Goal: Task Accomplishment & Management: Manage account settings

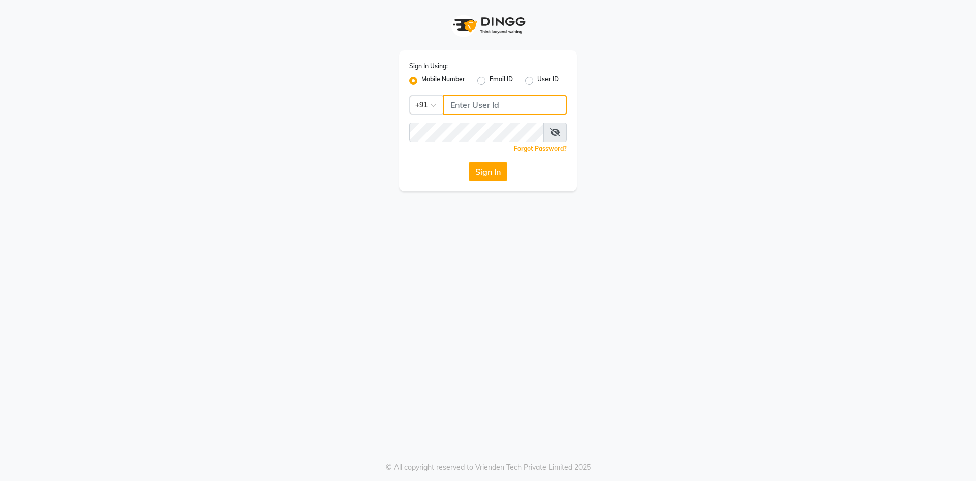
click at [475, 97] on input "Username" at bounding box center [505, 104] width 124 height 19
type input "8484088894"
click at [490, 174] on button "Sign In" at bounding box center [488, 171] width 39 height 19
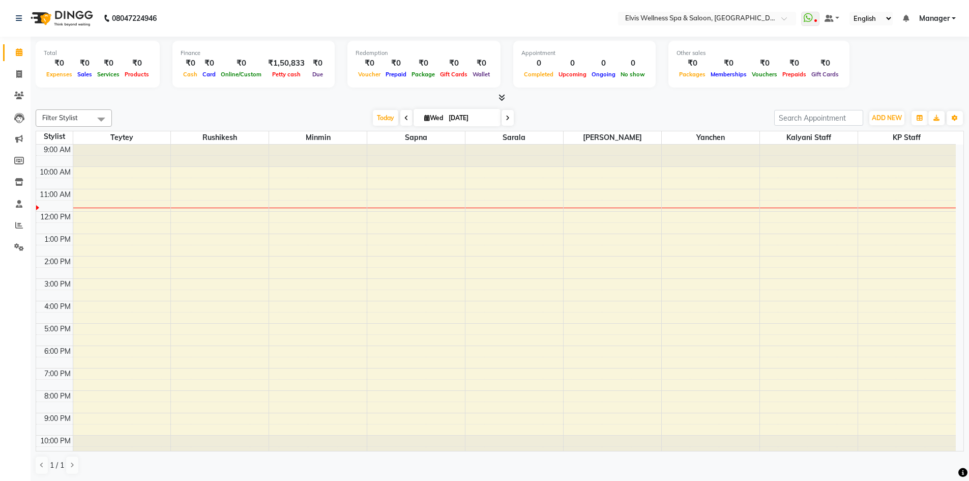
click at [404, 117] on icon at bounding box center [406, 118] width 4 height 6
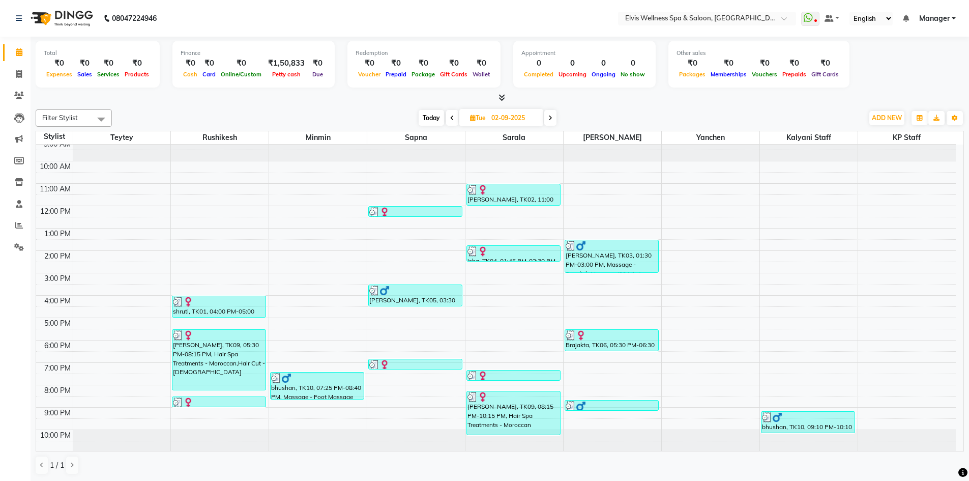
scroll to position [7, 0]
click at [551, 117] on icon at bounding box center [550, 118] width 4 height 6
type input "[DATE]"
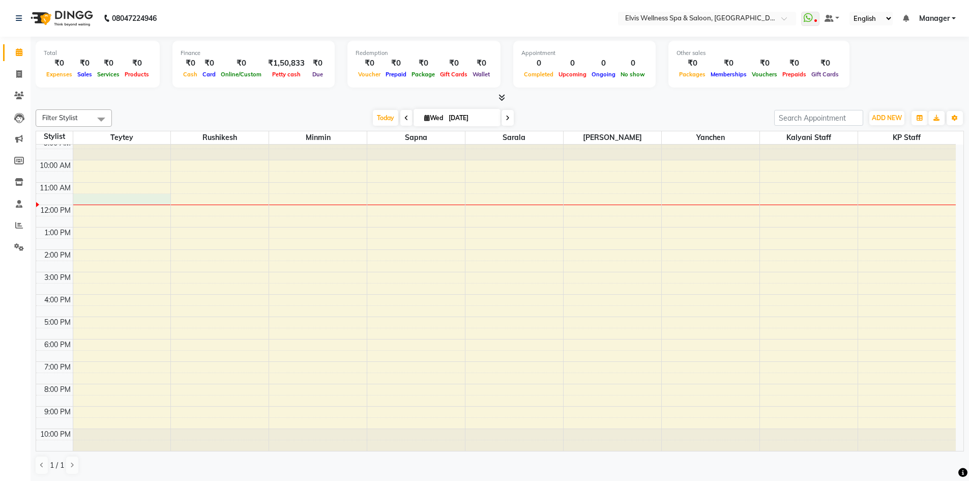
click at [131, 200] on div "9:00 AM 10:00 AM 11:00 AM 12:00 PM 1:00 PM 2:00 PM 3:00 PM 4:00 PM 5:00 PM 6:00…" at bounding box center [495, 294] width 919 height 313
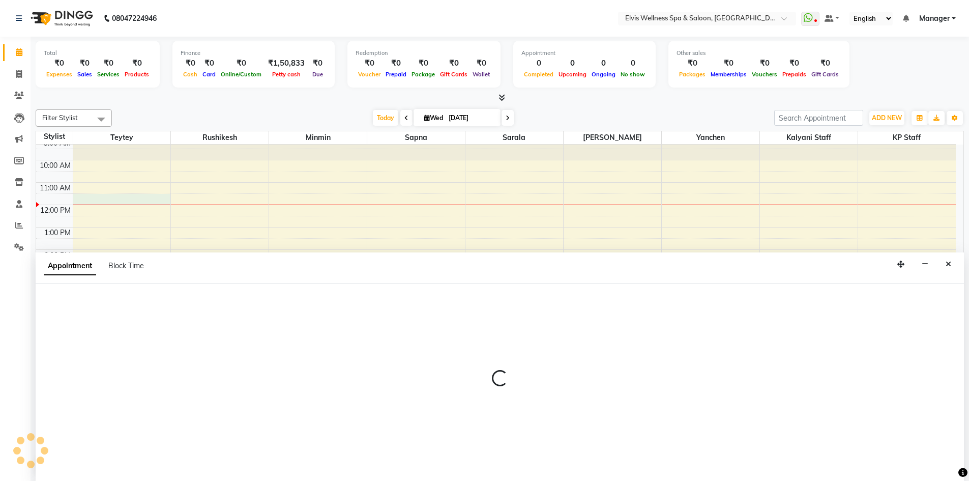
scroll to position [1, 0]
select select "46562"
select select "690"
select select "tentative"
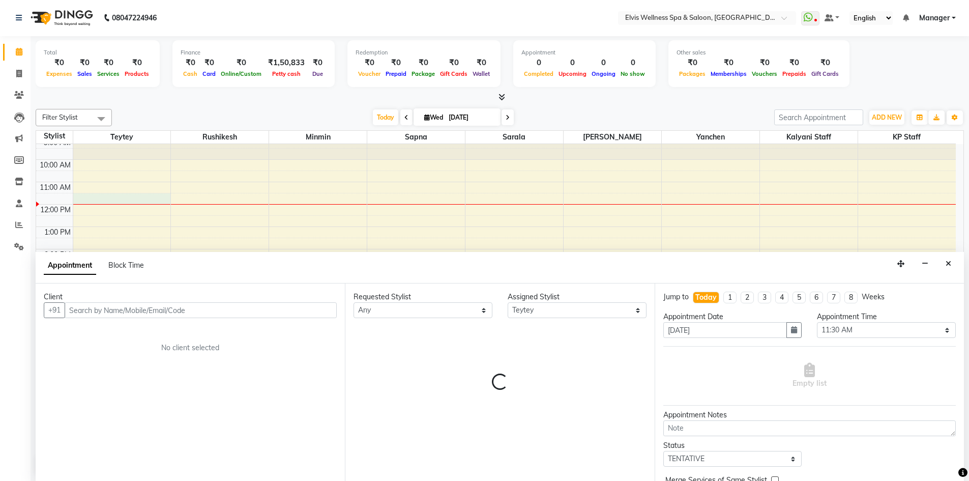
click at [273, 315] on input "text" at bounding box center [201, 310] width 272 height 16
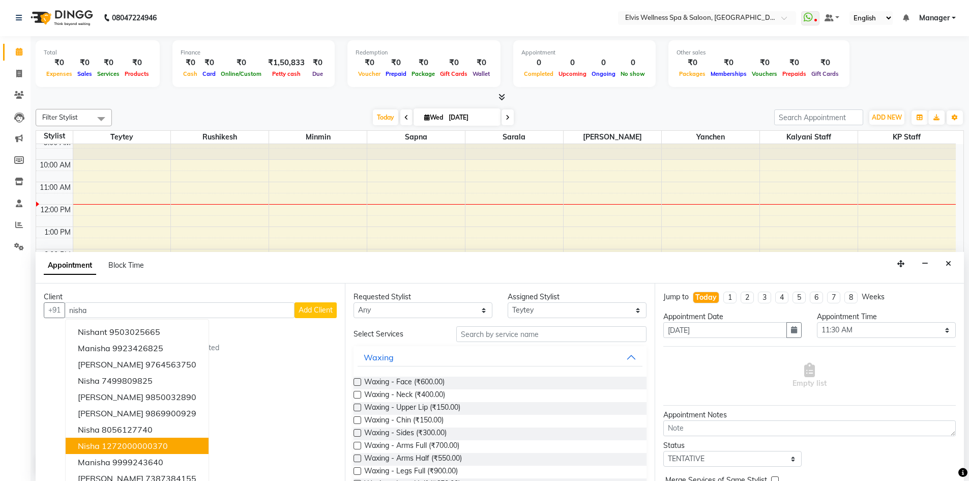
click at [147, 449] on ngb-highlight "1272000000370" at bounding box center [135, 445] width 66 height 10
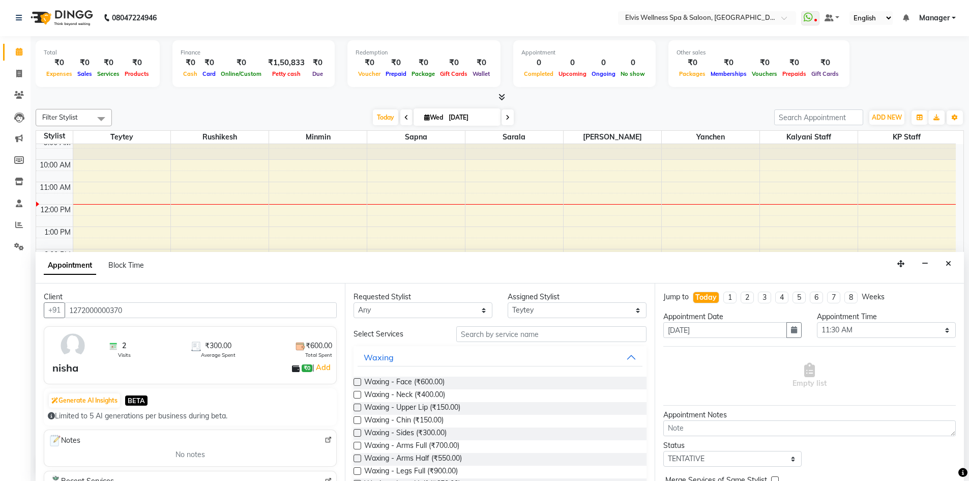
type input "1272000000370"
click at [535, 334] on input "text" at bounding box center [551, 334] width 190 height 16
type input "wax"
click at [357, 379] on label at bounding box center [357, 382] width 8 height 8
click at [357, 379] on input "checkbox" at bounding box center [356, 382] width 7 height 7
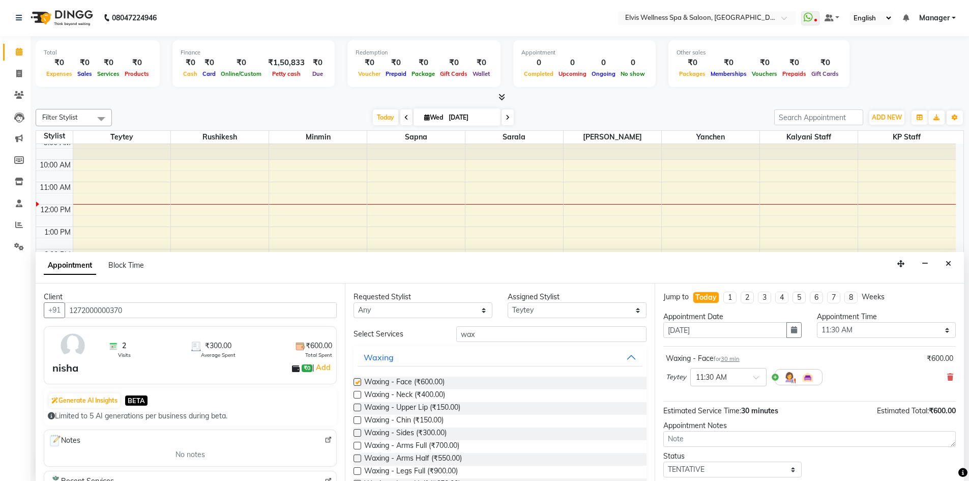
checkbox input "false"
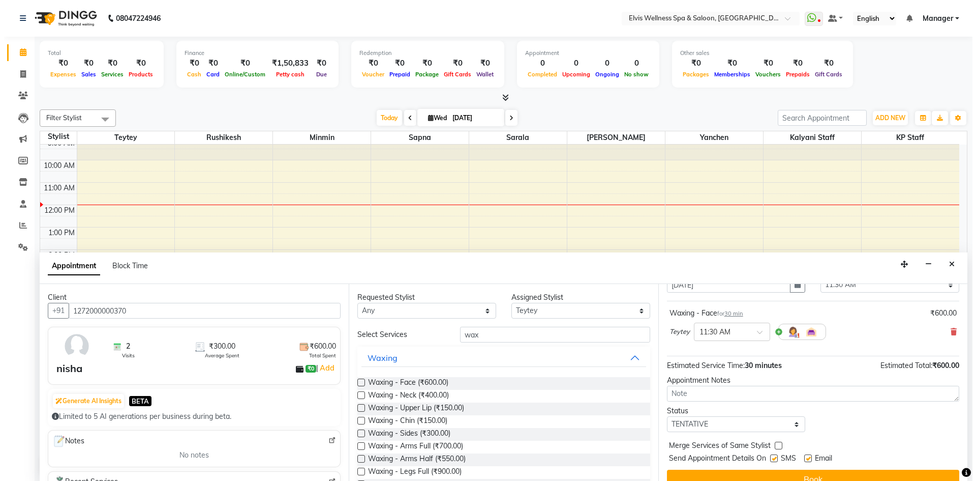
scroll to position [61, 0]
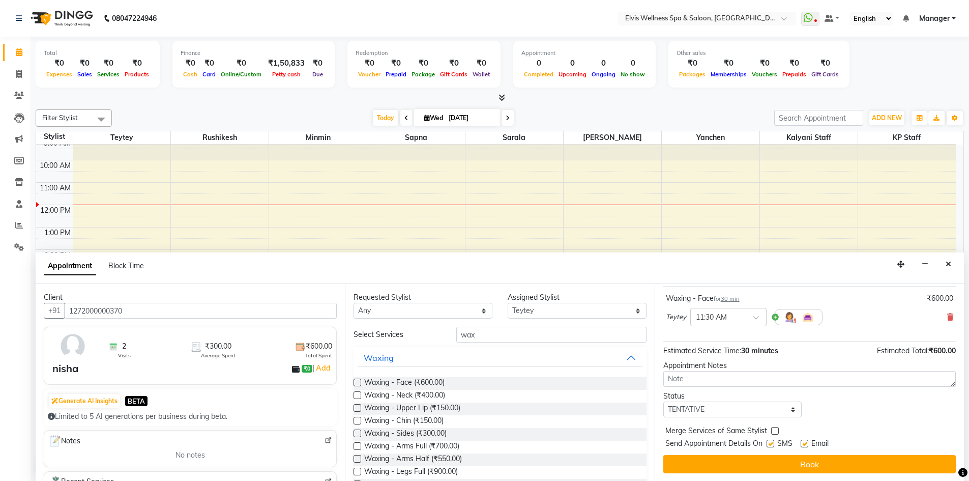
click at [769, 441] on label at bounding box center [770, 443] width 8 height 8
click at [769, 441] on input "checkbox" at bounding box center [769, 444] width 7 height 7
checkbox input "false"
click at [803, 442] on label at bounding box center [804, 443] width 8 height 8
click at [803, 442] on input "checkbox" at bounding box center [803, 444] width 7 height 7
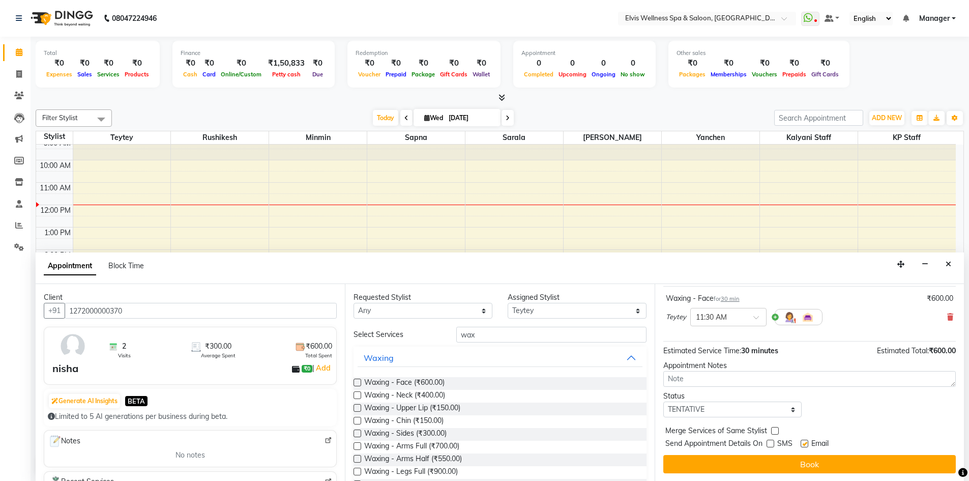
checkbox input "false"
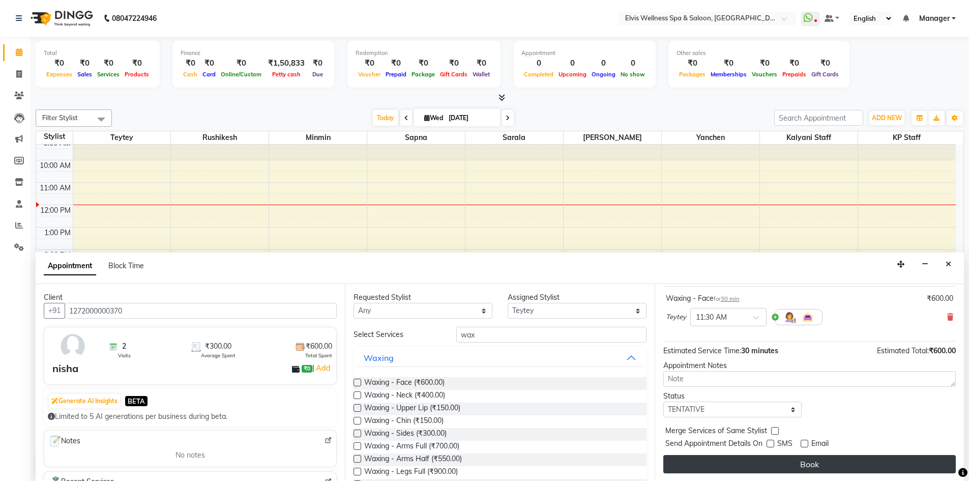
click at [805, 464] on button "Book" at bounding box center [809, 464] width 292 height 18
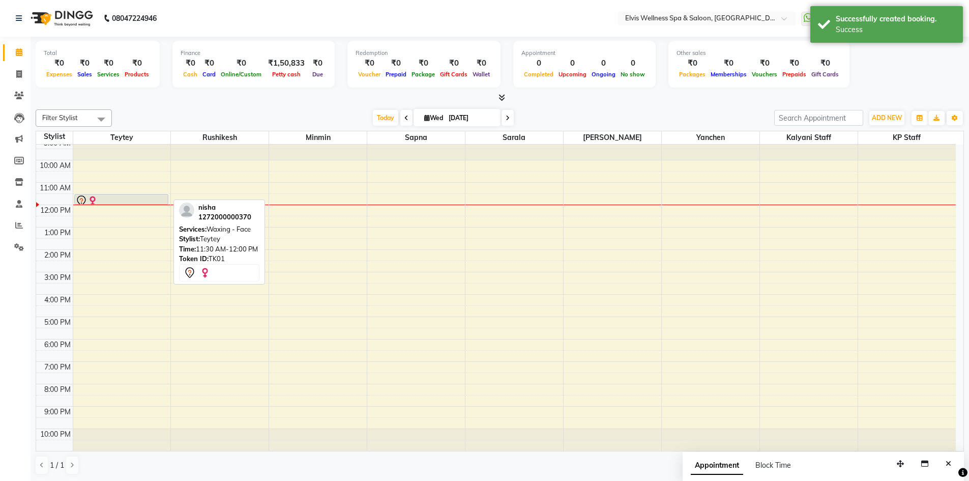
click at [158, 195] on div at bounding box center [121, 201] width 92 height 12
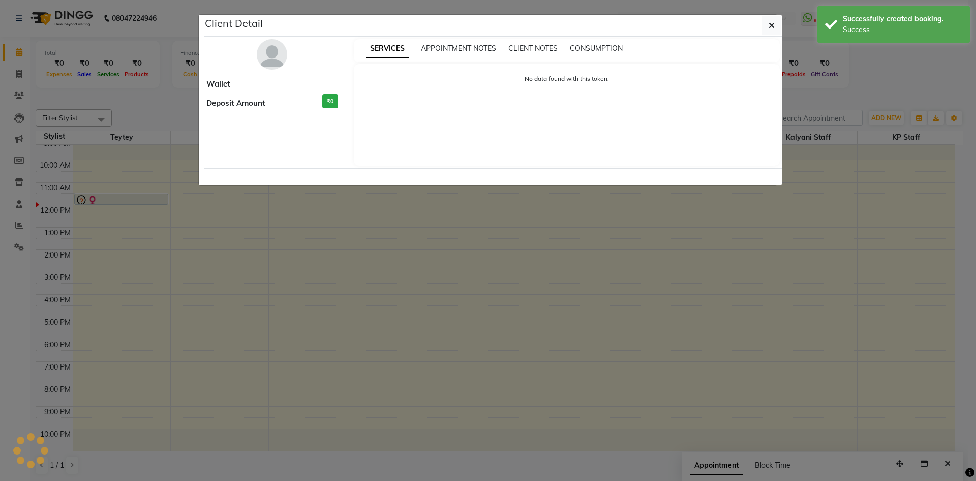
select select "7"
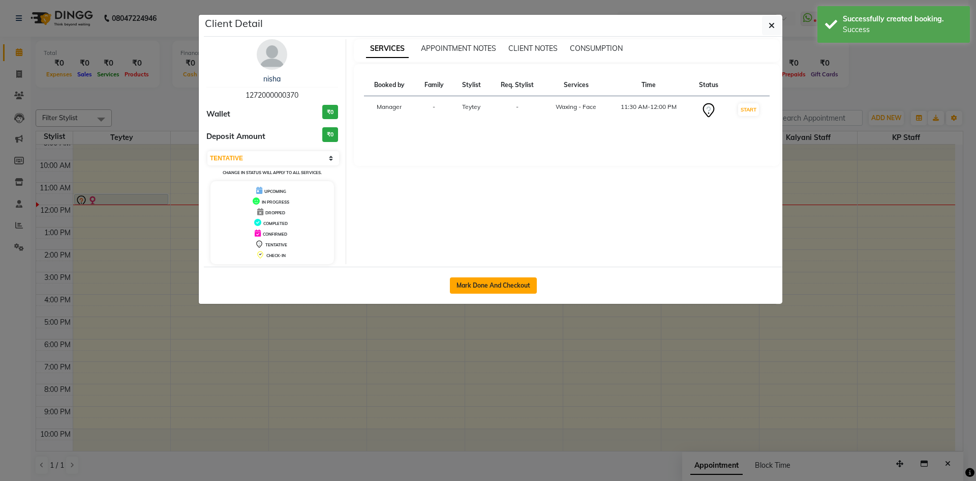
click at [501, 288] on button "Mark Done And Checkout" at bounding box center [493, 285] width 87 height 16
select select "service"
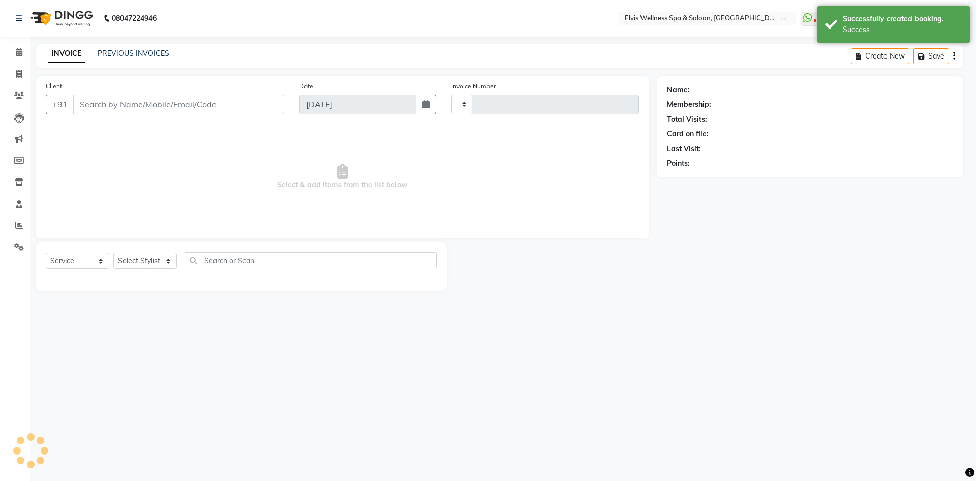
type input "1558"
select select "6269"
type input "1272000000370"
select select "46562"
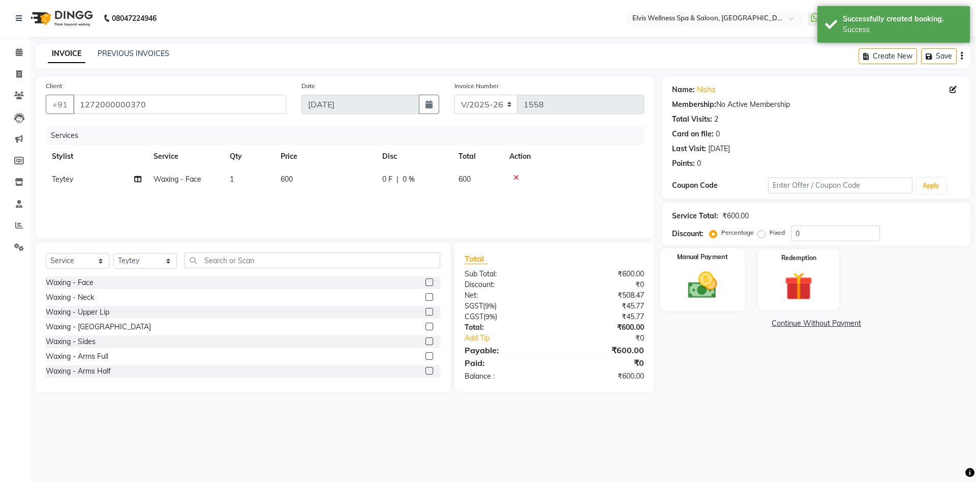
click at [705, 280] on img at bounding box center [702, 285] width 47 height 34
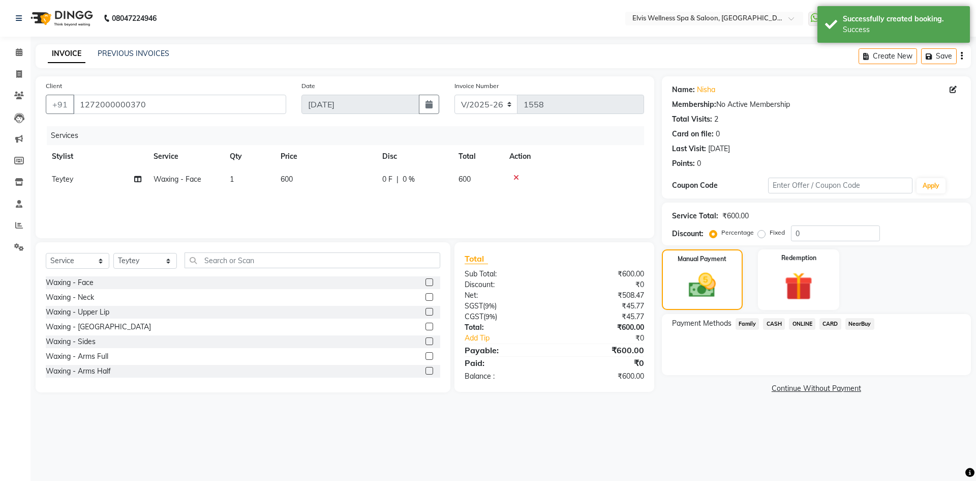
click at [775, 323] on span "CASH" at bounding box center [774, 324] width 22 height 12
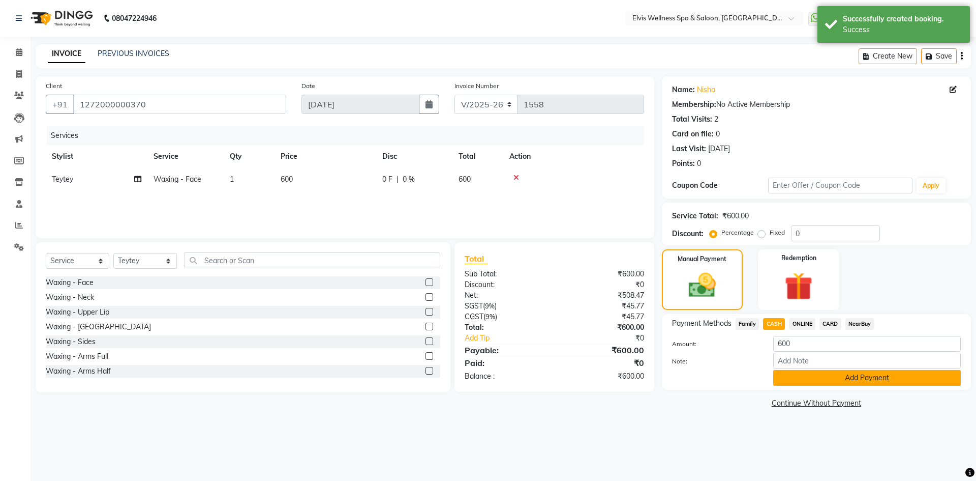
click at [873, 379] on button "Add Payment" at bounding box center [867, 378] width 188 height 16
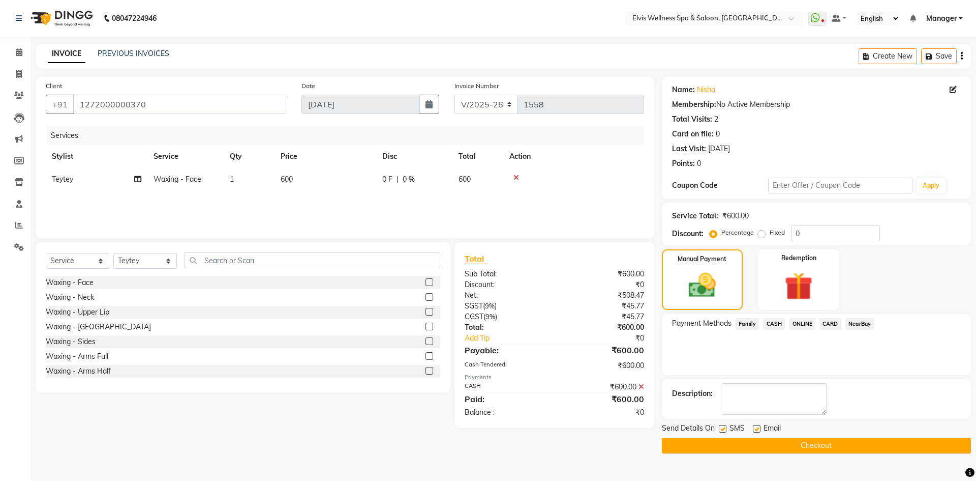
click at [723, 428] on label at bounding box center [723, 429] width 8 height 8
click at [723, 428] on input "checkbox" at bounding box center [722, 429] width 7 height 7
checkbox input "false"
click at [754, 429] on label at bounding box center [757, 429] width 8 height 8
click at [754, 429] on input "checkbox" at bounding box center [756, 429] width 7 height 7
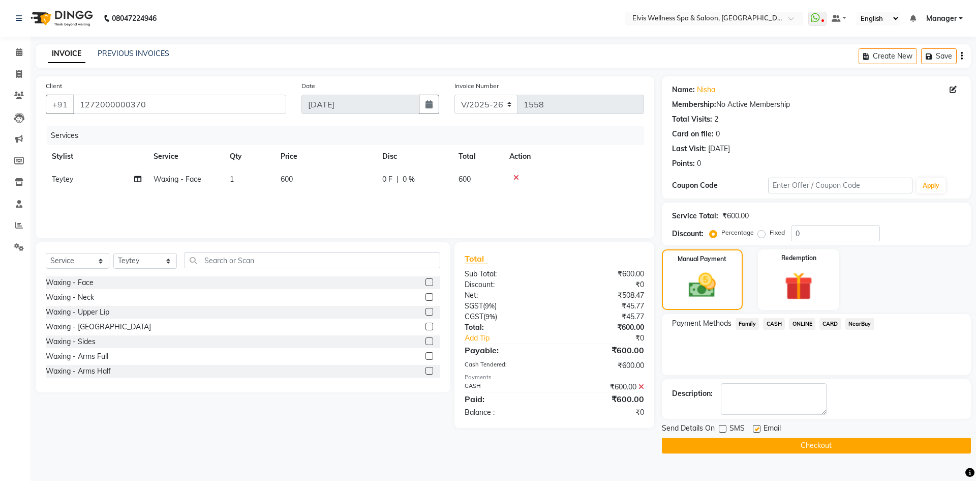
checkbox input "false"
click at [768, 448] on button "Checkout" at bounding box center [816, 445] width 309 height 16
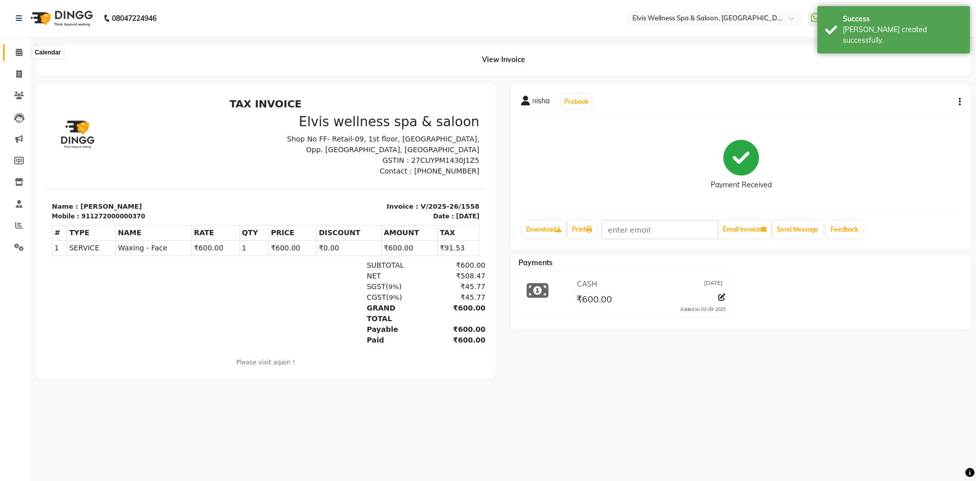
click at [18, 49] on icon at bounding box center [19, 52] width 7 height 8
